Goal: Information Seeking & Learning: Understand process/instructions

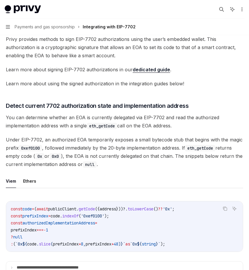
scroll to position [125, 0]
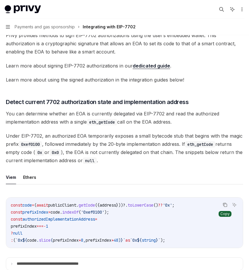
click at [227, 205] on icon "Copy the contents from the code block" at bounding box center [225, 205] width 3 height 3
click at [227, 205] on icon "Copy the contents from the code block" at bounding box center [224, 204] width 5 height 5
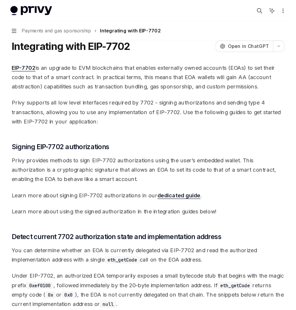
scroll to position [19, 0]
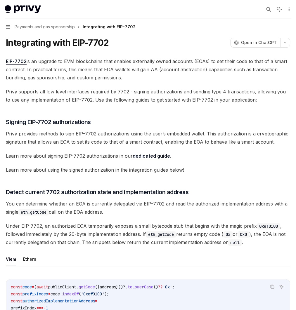
type textarea "*"
drag, startPoint x: 167, startPoint y: 43, endPoint x: 222, endPoint y: 50, distance: 56.0
click at [187, 96] on span "Privy supports all low level interfaces required by 7702 - signing authorizatio…" at bounding box center [148, 96] width 284 height 16
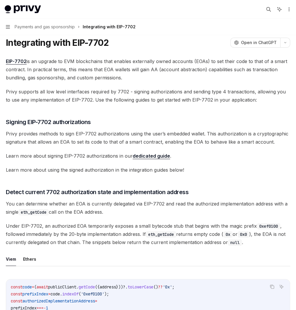
drag, startPoint x: 152, startPoint y: 79, endPoint x: 141, endPoint y: 76, distance: 11.4
click at [152, 79] on span "EIP-7702 is an upgrade to EVM blockchains that enables externally owned account…" at bounding box center [148, 69] width 284 height 25
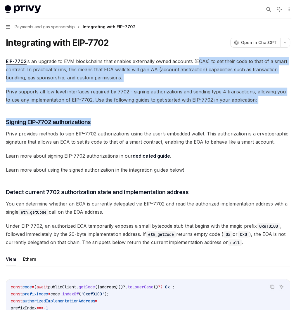
drag, startPoint x: 129, startPoint y: 65, endPoint x: 211, endPoint y: 151, distance: 119.1
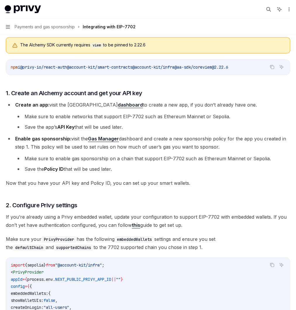
scroll to position [464, 0]
